Goal: Transaction & Acquisition: Subscribe to service/newsletter

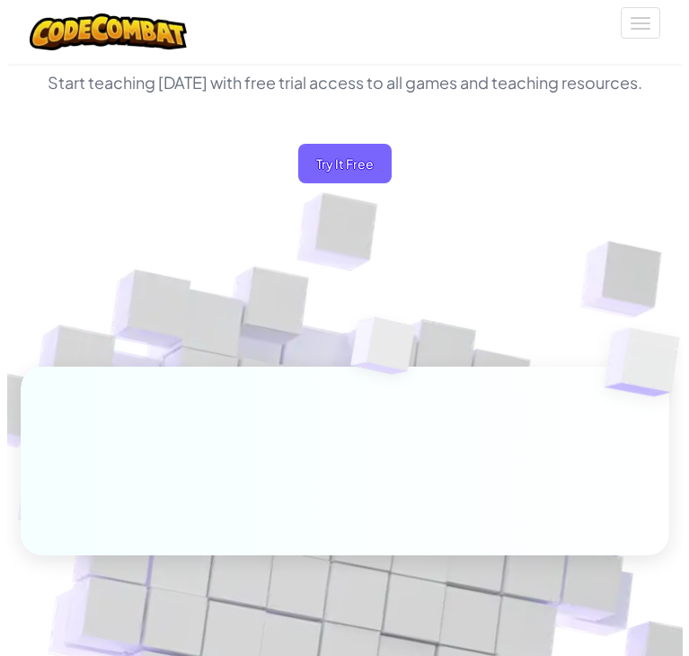
scroll to position [280, 0]
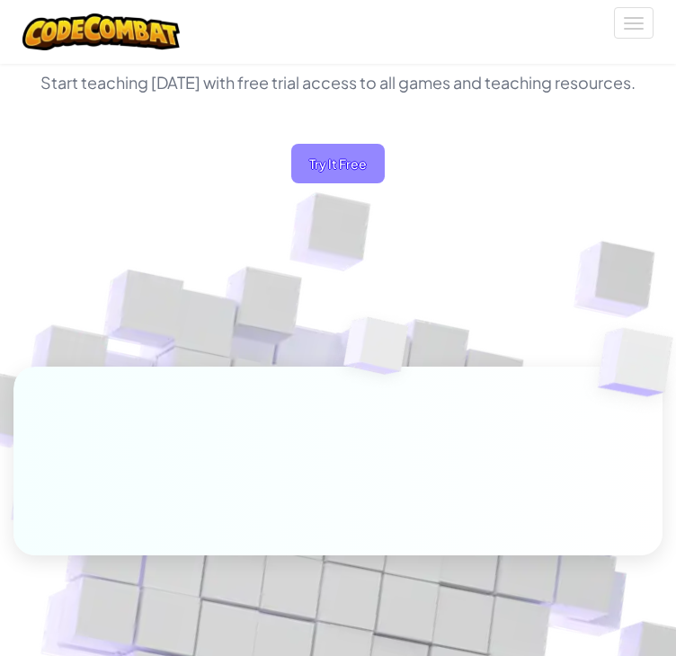
click at [316, 175] on span "Try It Free" at bounding box center [337, 164] width 93 height 40
